Goal: Task Accomplishment & Management: Manage account settings

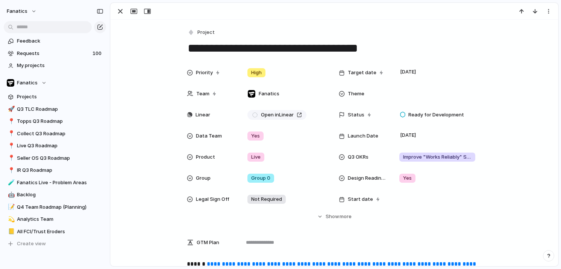
click at [198, 29] on span "Project" at bounding box center [205, 33] width 17 height 8
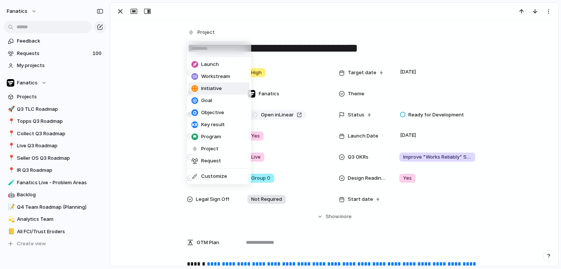
click at [202, 85] on span "Initiative" at bounding box center [211, 89] width 21 height 8
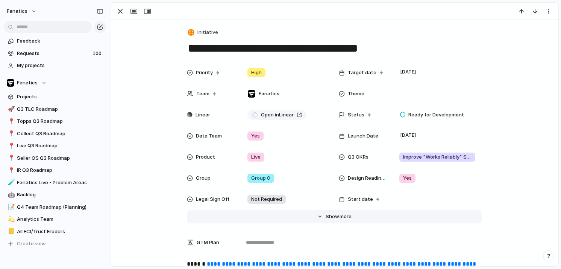
click at [336, 215] on span "Show" at bounding box center [333, 217] width 14 height 8
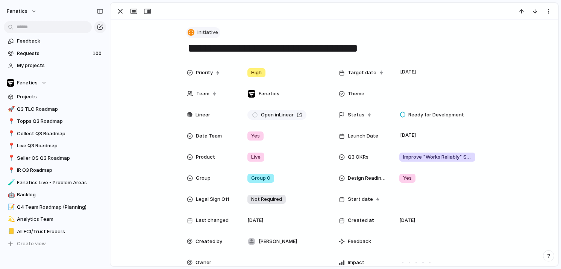
click at [211, 33] on span "Initiative" at bounding box center [207, 33] width 21 height 8
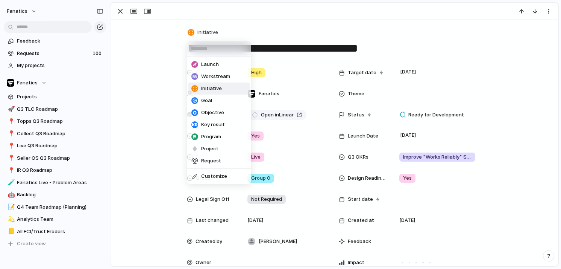
click at [147, 74] on div "Launch Workstream Initiative Goal Objective Key result Program Project Request …" at bounding box center [280, 134] width 561 height 269
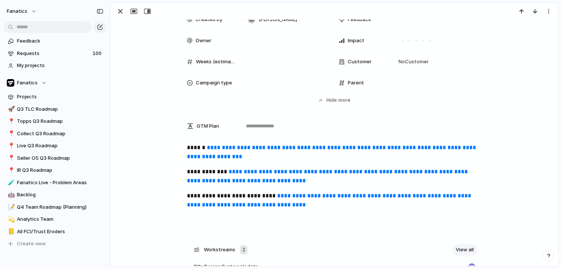
scroll to position [316, 0]
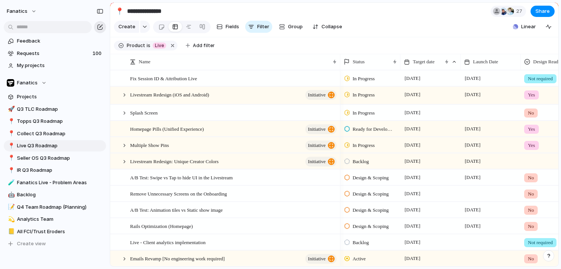
click at [101, 28] on div "button" at bounding box center [100, 27] width 6 height 6
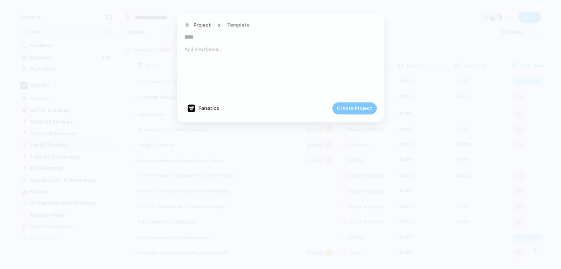
type input "*"
type input "**********"
click at [195, 24] on span "Project" at bounding box center [202, 25] width 17 height 8
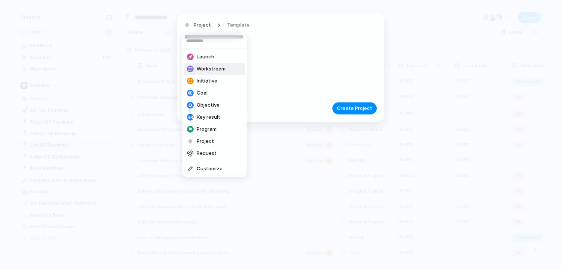
click at [201, 67] on span "Workstream" at bounding box center [211, 69] width 29 height 8
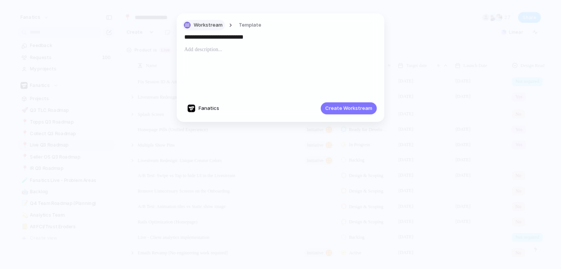
click at [210, 27] on span "Workstream" at bounding box center [208, 25] width 29 height 8
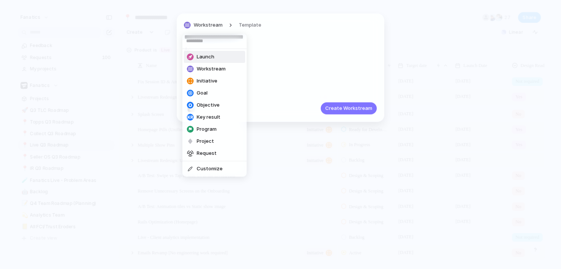
click at [270, 50] on div "Launch Workstream Initiative Goal Objective Key result Program Project Request …" at bounding box center [280, 134] width 561 height 269
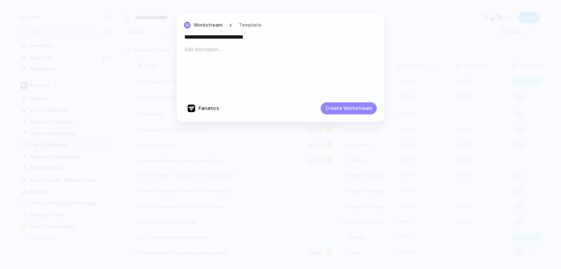
click at [350, 108] on span "Create Workstream" at bounding box center [348, 109] width 47 height 8
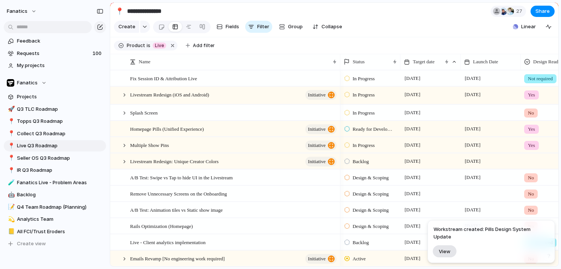
click at [450, 245] on button "View" at bounding box center [445, 251] width 24 height 12
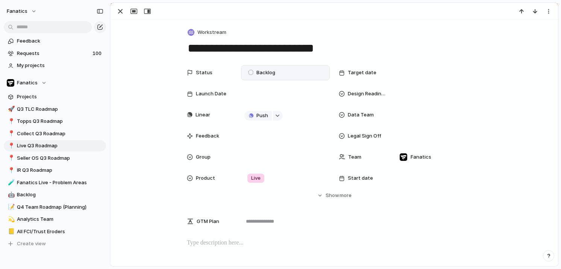
click at [267, 71] on span "Backlog" at bounding box center [266, 73] width 19 height 8
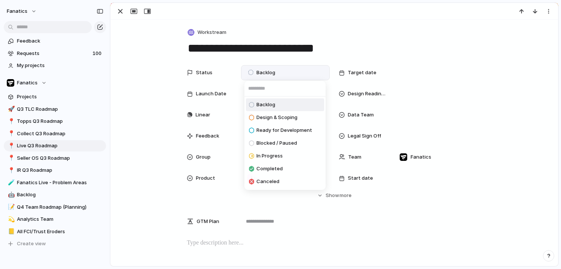
click at [274, 63] on div "Backlog Design & Scoping Ready for Development Blocked / Paused In Progress Com…" at bounding box center [280, 134] width 561 height 269
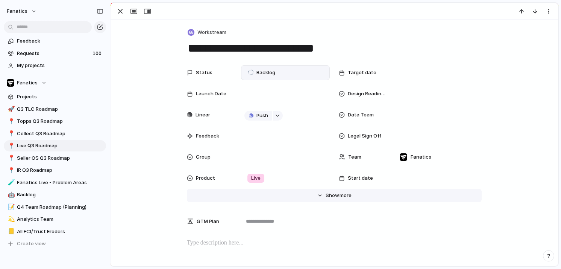
click at [339, 200] on button "Hide Show more" at bounding box center [334, 195] width 295 height 14
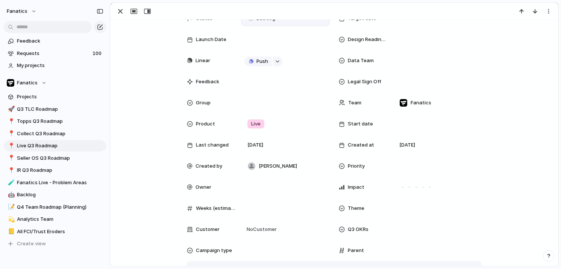
scroll to position [158, 0]
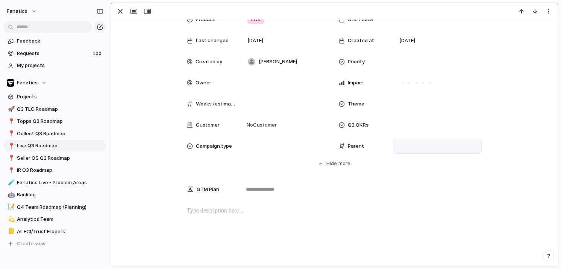
click at [421, 148] on div at bounding box center [438, 146] width 82 height 8
type input "*****"
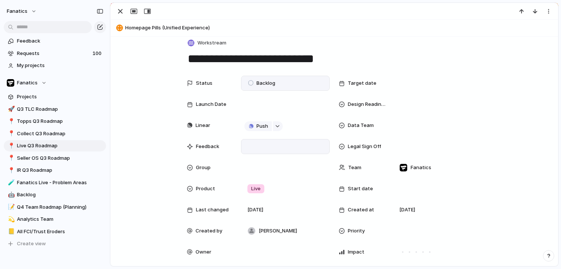
scroll to position [5, 0]
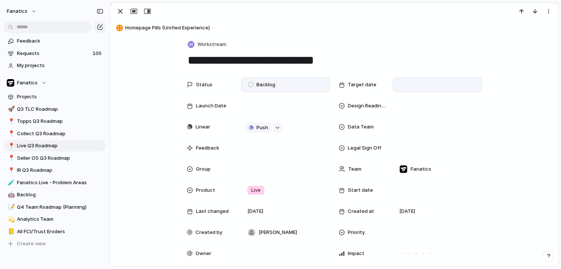
click at [409, 84] on div at bounding box center [438, 85] width 82 height 8
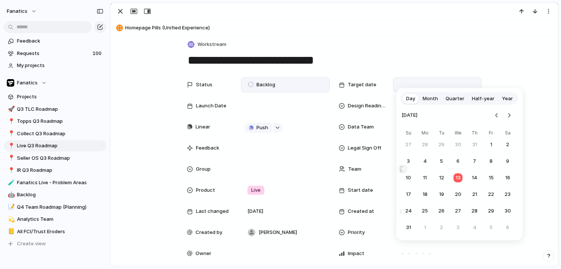
click at [447, 100] on span "Quarter" at bounding box center [455, 99] width 19 height 8
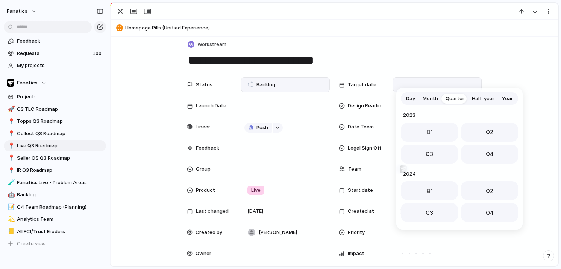
scroll to position [119, 0]
click at [437, 153] on button "Q3" at bounding box center [429, 151] width 57 height 19
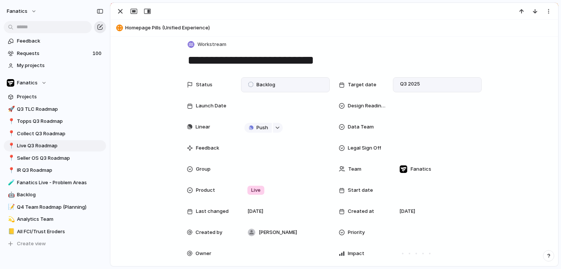
click at [103, 25] on button "button" at bounding box center [100, 27] width 12 height 12
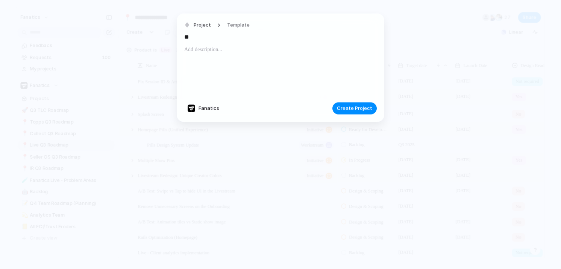
type input "*"
type input "**********"
click at [200, 27] on span "Project" at bounding box center [202, 25] width 17 height 8
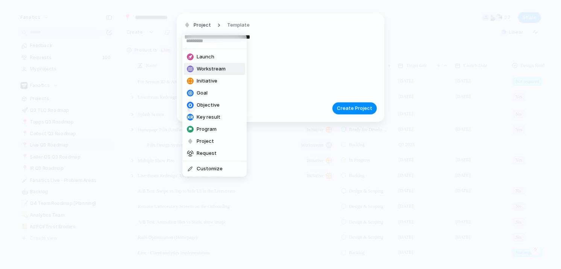
click at [200, 70] on span "Workstream" at bounding box center [211, 69] width 29 height 8
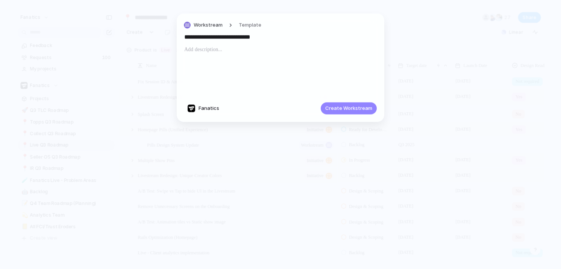
click at [341, 109] on span "Create Workstream" at bounding box center [348, 109] width 47 height 8
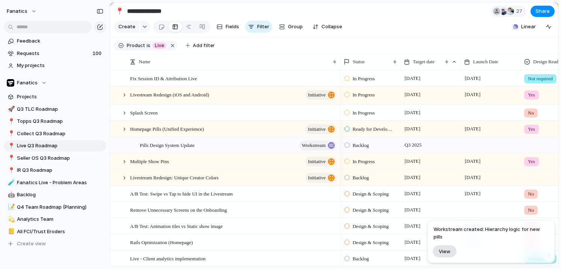
click at [444, 246] on button "View" at bounding box center [445, 251] width 24 height 12
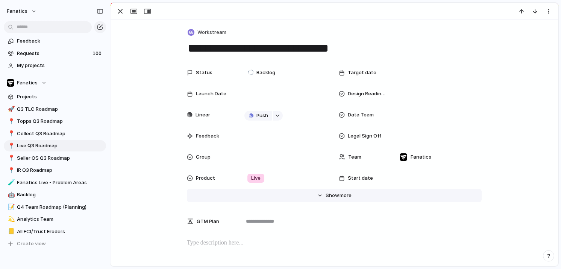
click at [337, 197] on span "Show" at bounding box center [333, 195] width 14 height 8
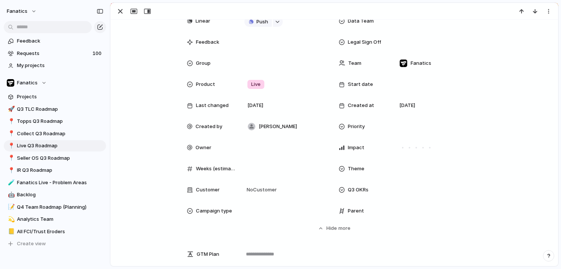
scroll to position [131, 0]
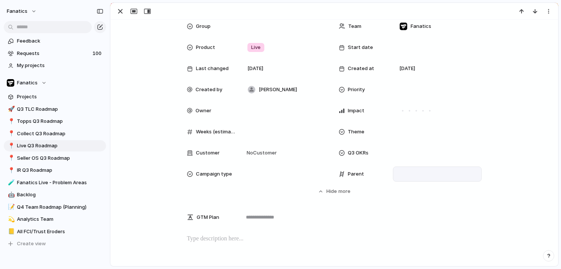
click at [439, 168] on div at bounding box center [437, 173] width 89 height 15
click at [420, 170] on div at bounding box center [438, 174] width 82 height 8
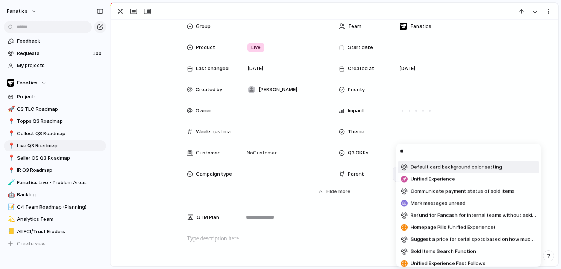
type input "*"
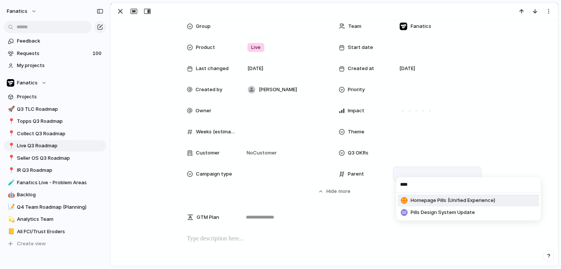
type input "*****"
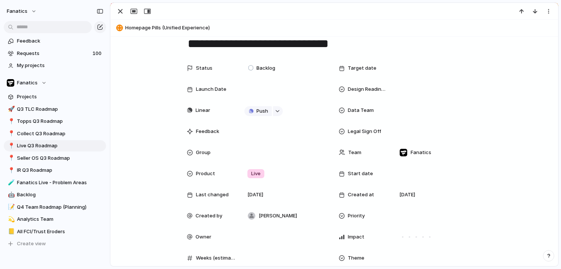
scroll to position [0, 0]
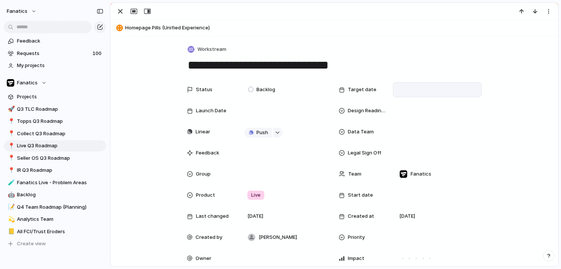
click at [421, 91] on div at bounding box center [438, 89] width 82 height 8
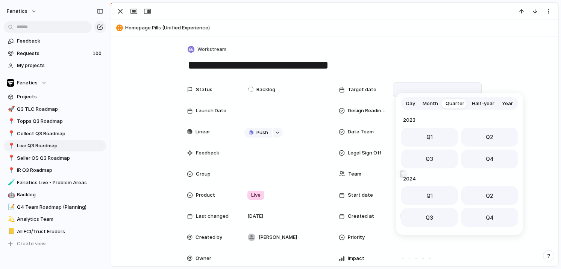
scroll to position [119, 0]
click at [426, 154] on span "Q3" at bounding box center [430, 156] width 8 height 8
